Goal: Feedback & Contribution: Submit feedback/report problem

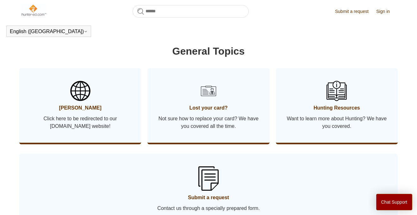
scroll to position [331, 0]
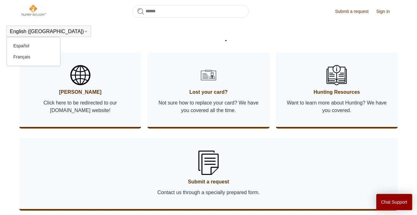
click at [22, 28] on div "English (US) Español Français" at bounding box center [48, 31] width 85 height 11
click at [18, 33] on button "English ([GEOGRAPHIC_DATA])" at bounding box center [49, 32] width 78 height 6
click at [44, 33] on div "English (US) Español Français" at bounding box center [48, 31] width 85 height 11
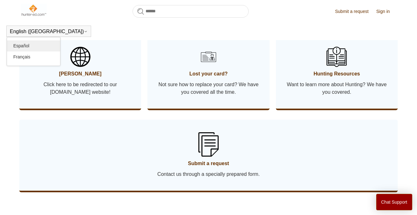
scroll to position [349, 0]
click at [40, 43] on link "Español" at bounding box center [33, 45] width 53 height 11
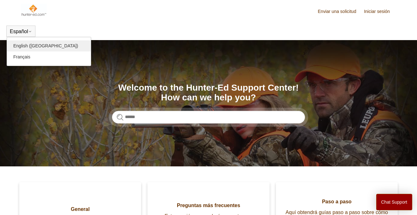
click at [23, 47] on link "English ([GEOGRAPHIC_DATA])" at bounding box center [49, 45] width 84 height 11
click at [20, 28] on div "Español English (US) Français" at bounding box center [20, 31] width 29 height 11
click at [23, 43] on link "English ([GEOGRAPHIC_DATA])" at bounding box center [49, 45] width 84 height 11
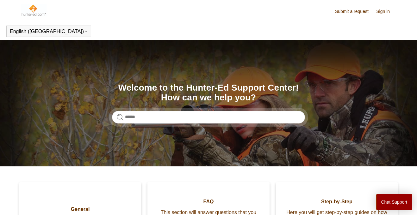
click at [380, 14] on link "Sign in" at bounding box center [386, 11] width 20 height 7
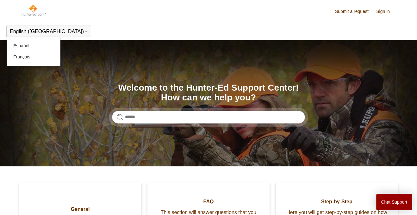
click at [21, 36] on div "English ([GEOGRAPHIC_DATA]) Español [DEMOGRAPHIC_DATA]" at bounding box center [48, 31] width 85 height 11
click at [21, 43] on link "Español" at bounding box center [33, 45] width 53 height 11
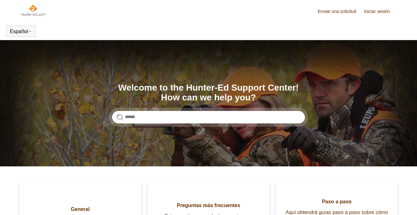
click at [25, 34] on button "Español" at bounding box center [21, 32] width 22 height 6
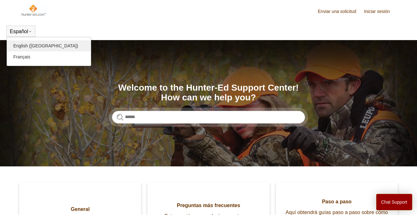
click at [27, 45] on link "English ([GEOGRAPHIC_DATA])" at bounding box center [49, 45] width 84 height 11
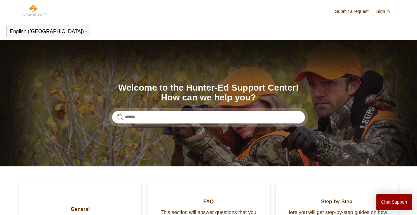
click at [353, 12] on link "Submit a request" at bounding box center [355, 11] width 40 height 7
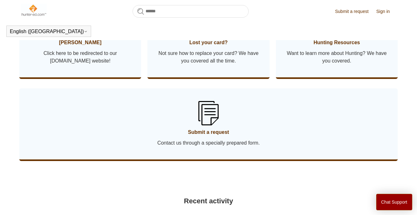
scroll to position [380, 0]
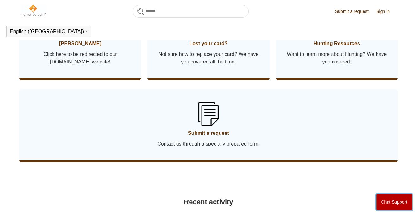
click at [394, 205] on button "Chat Support" at bounding box center [394, 202] width 36 height 16
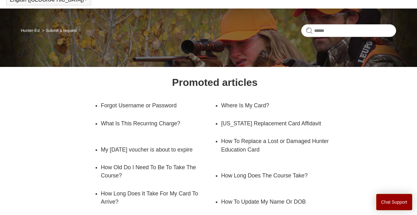
scroll to position [17, 0]
